Goal: Check status

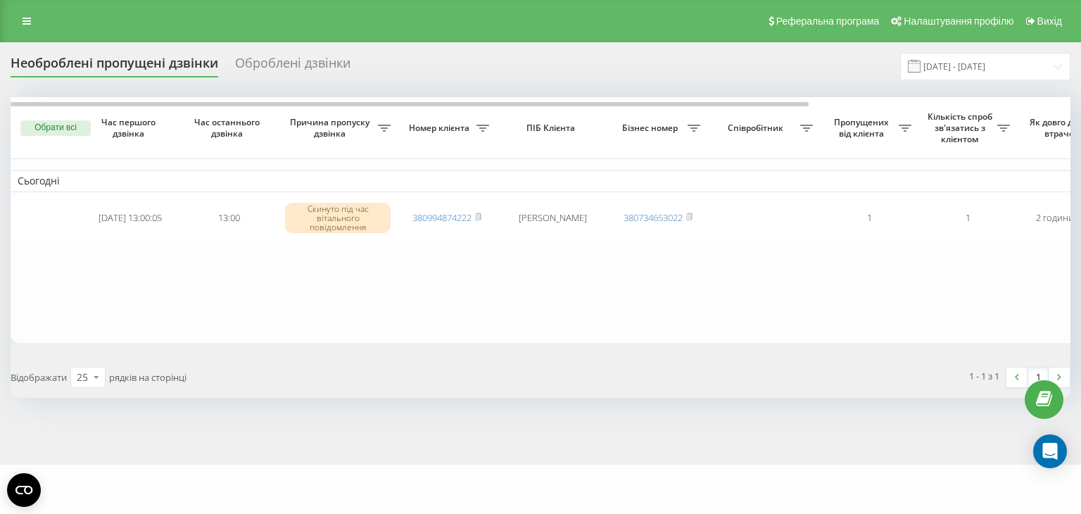
click at [481, 216] on icon at bounding box center [478, 216] width 5 height 6
